Goal: Information Seeking & Learning: Check status

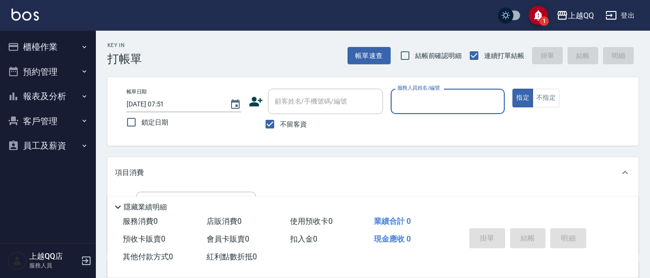
click at [56, 90] on button "報表及分析" at bounding box center [48, 96] width 88 height 25
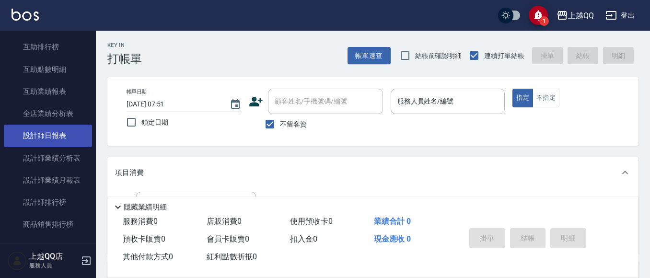
scroll to position [144, 0]
click at [59, 136] on link "設計師日報表" at bounding box center [48, 135] width 88 height 22
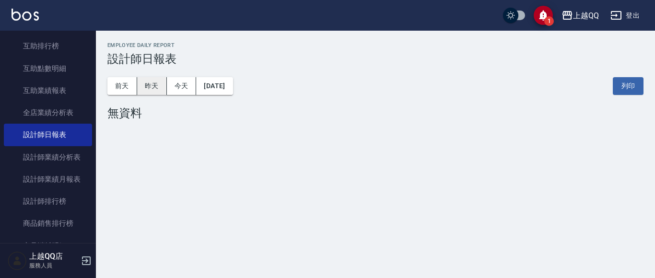
click at [148, 87] on button "昨天" at bounding box center [152, 86] width 30 height 18
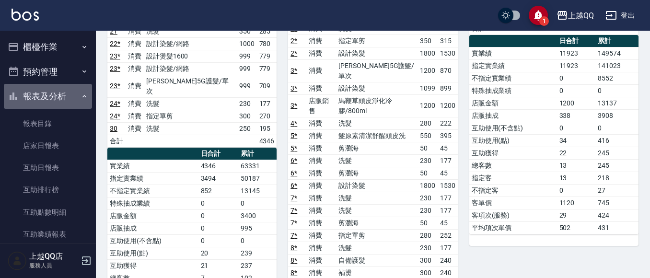
click at [65, 98] on button "報表及分析" at bounding box center [48, 96] width 88 height 25
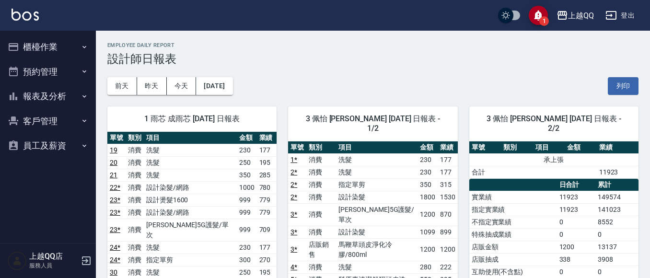
click at [56, 52] on button "櫃檯作業" at bounding box center [48, 47] width 88 height 25
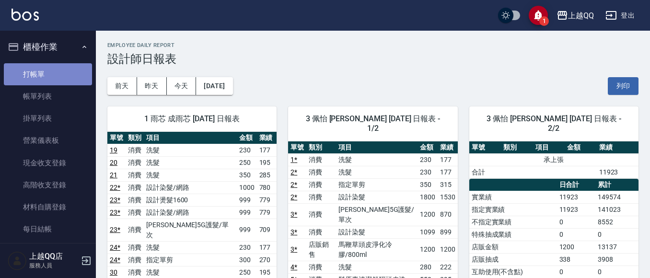
click at [51, 67] on link "打帳單" at bounding box center [48, 74] width 88 height 22
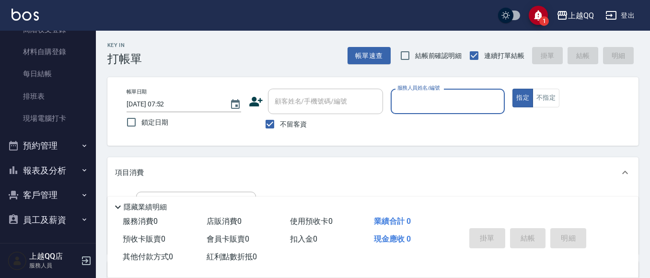
scroll to position [156, 0]
click at [62, 177] on button "報表及分析" at bounding box center [48, 170] width 88 height 25
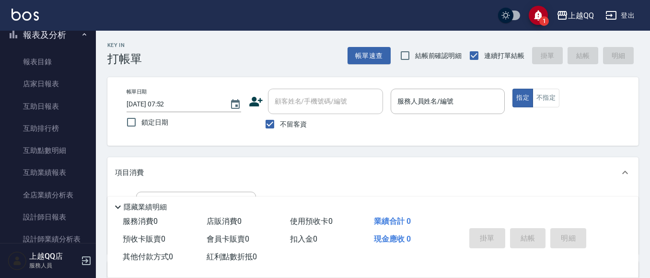
scroll to position [348, 0]
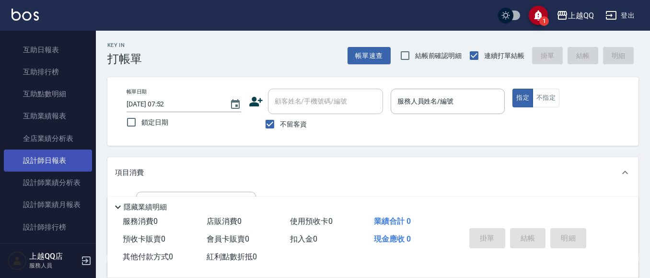
click at [67, 152] on link "設計師日報表" at bounding box center [48, 161] width 88 height 22
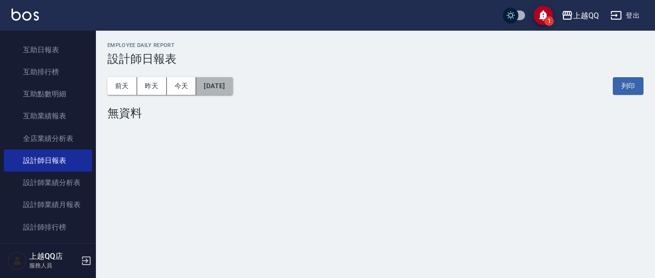
click at [233, 83] on button "[DATE]" at bounding box center [214, 86] width 36 height 18
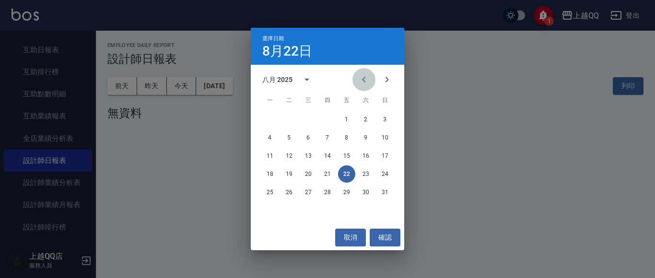
click at [364, 76] on icon "Previous month" at bounding box center [364, 80] width 12 height 12
click at [325, 188] on button "31" at bounding box center [327, 192] width 17 height 17
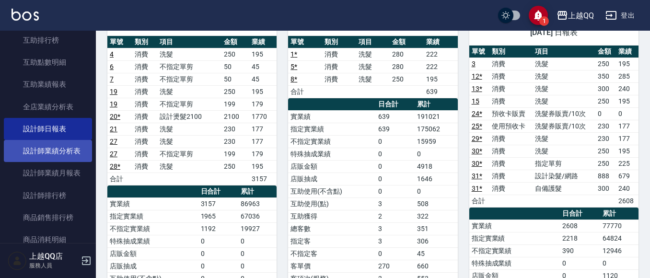
scroll to position [443, 0]
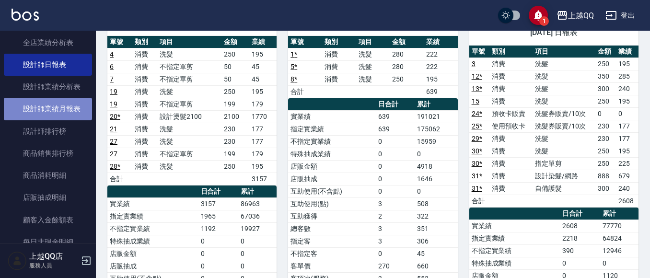
click at [62, 109] on link "設計師業績月報表" at bounding box center [48, 109] width 88 height 22
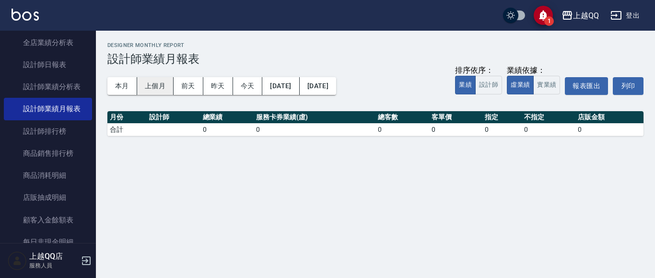
click at [171, 82] on button "上個月" at bounding box center [155, 86] width 36 height 18
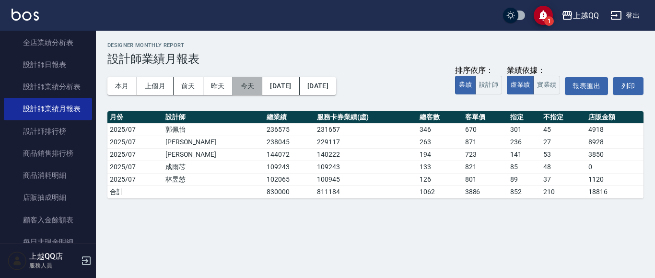
click at [249, 88] on button "今天" at bounding box center [248, 86] width 30 height 18
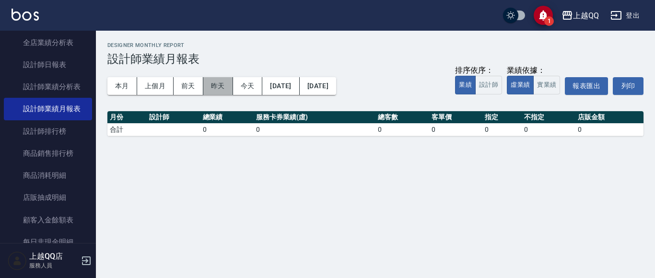
click at [220, 84] on button "昨天" at bounding box center [218, 86] width 30 height 18
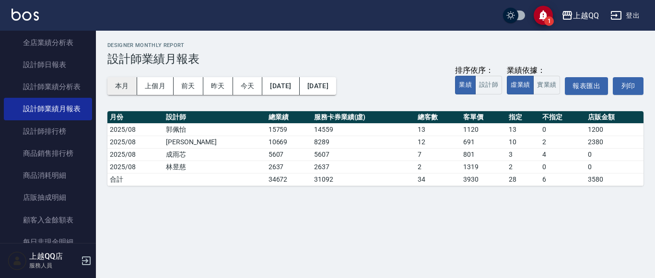
click at [128, 87] on button "本月" at bounding box center [122, 86] width 30 height 18
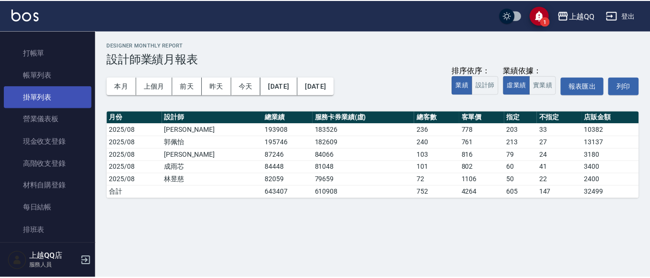
scroll to position [12, 0]
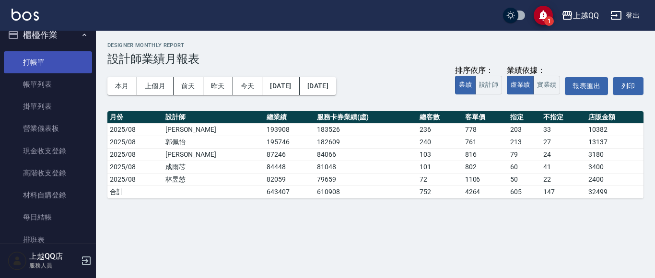
click at [63, 63] on link "打帳單" at bounding box center [48, 62] width 88 height 22
